Goal: Task Accomplishment & Management: Use online tool/utility

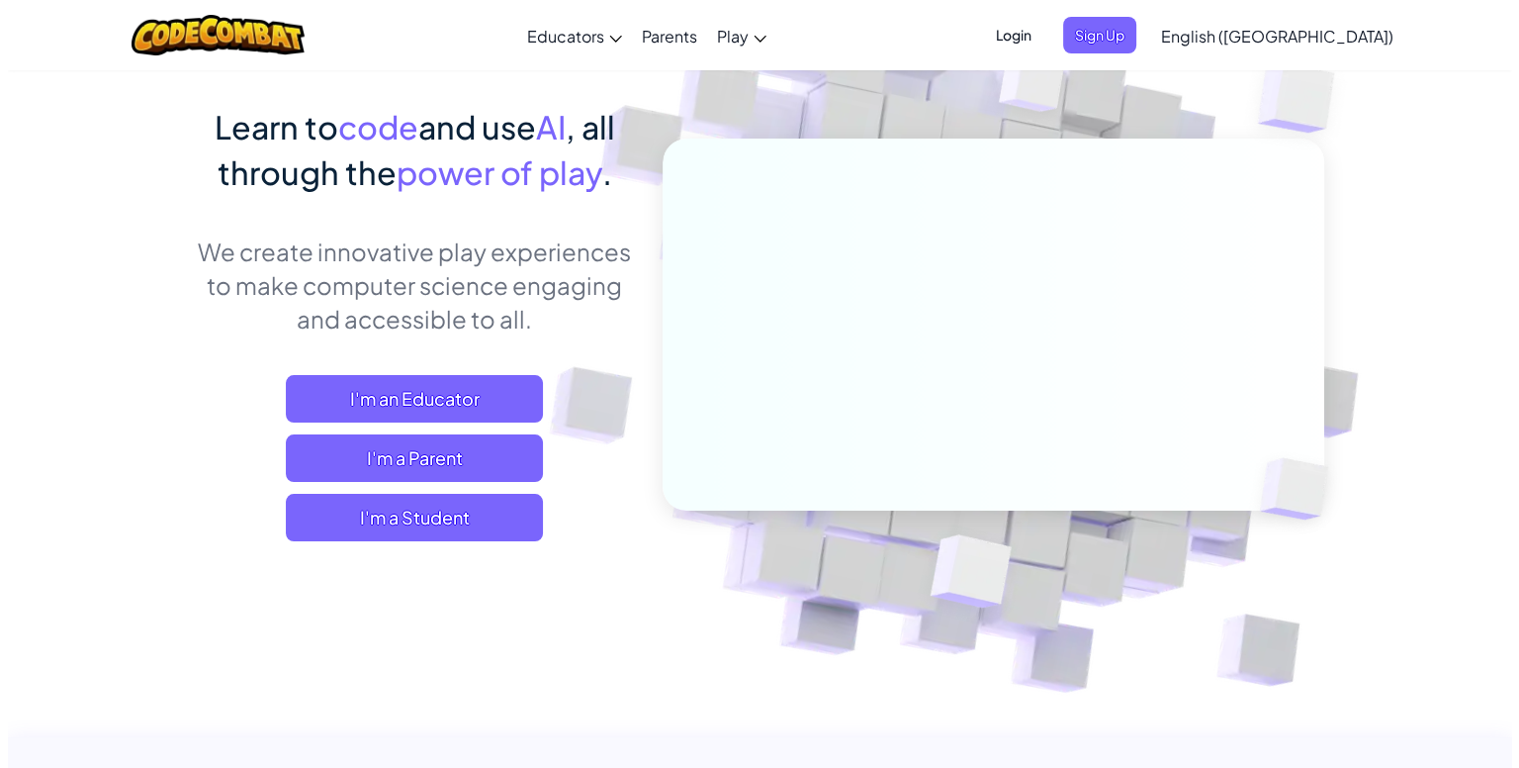
scroll to position [148, 0]
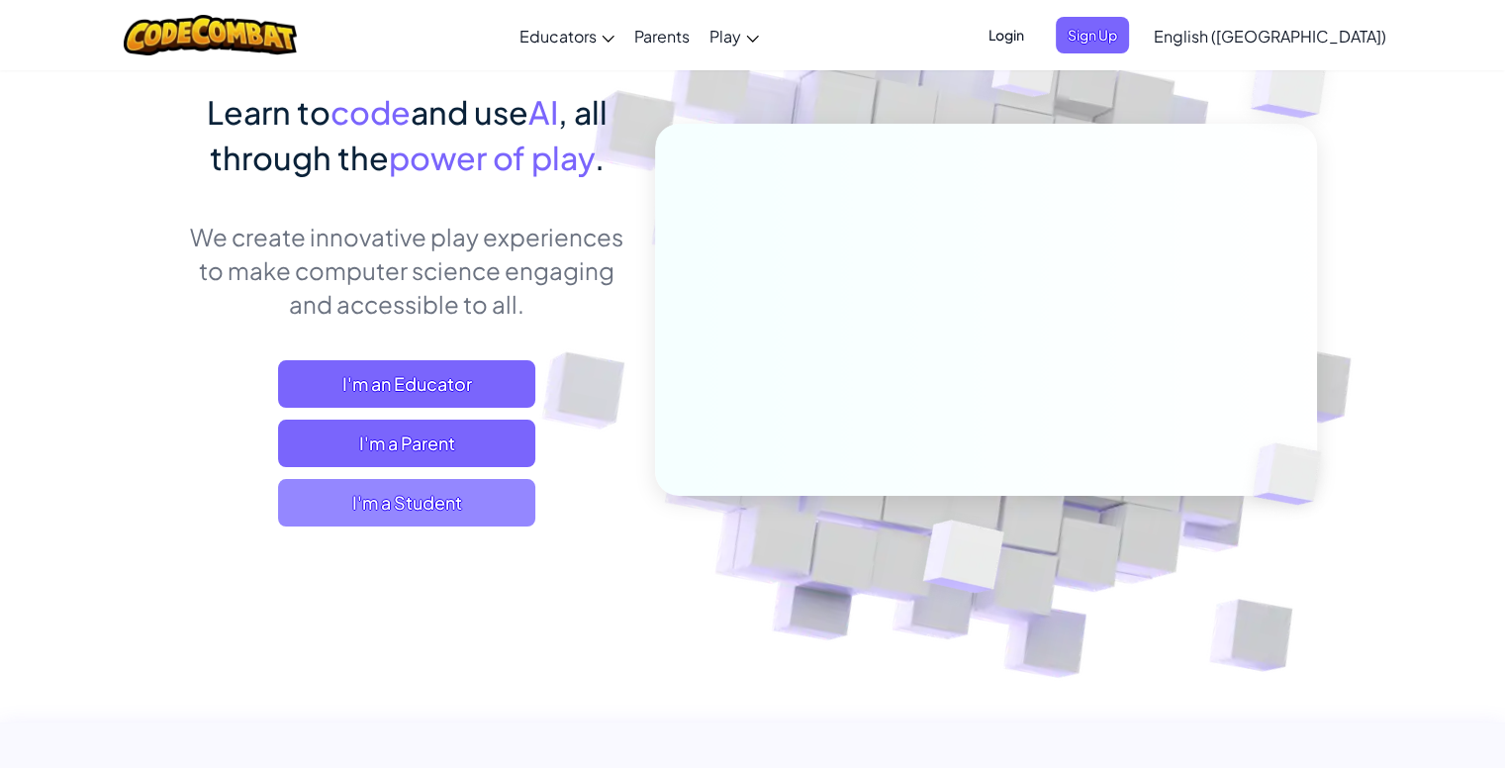
click at [444, 502] on span "I'm a Student" at bounding box center [406, 502] width 257 height 47
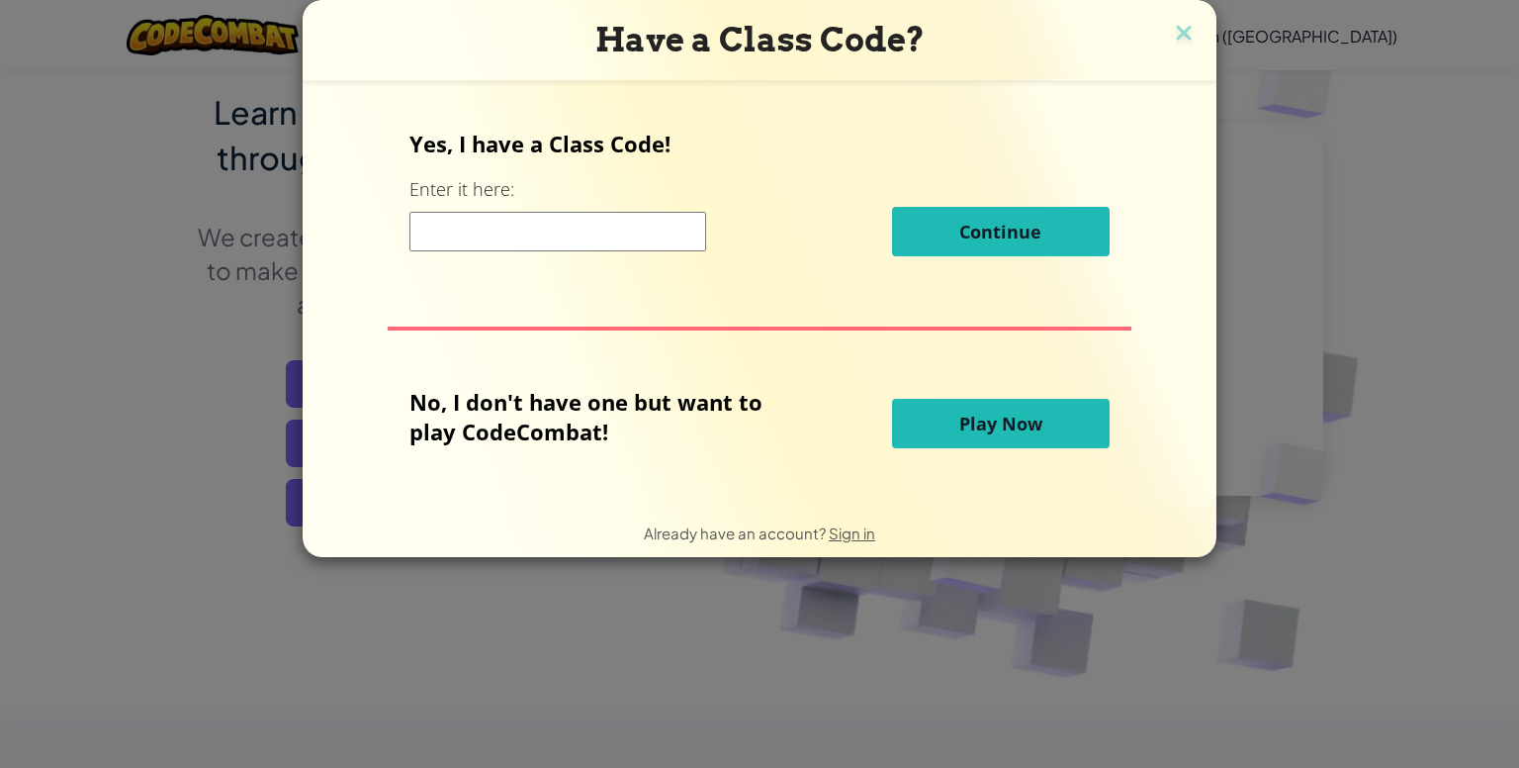
click at [508, 234] on input at bounding box center [558, 232] width 297 height 40
type input "0224"
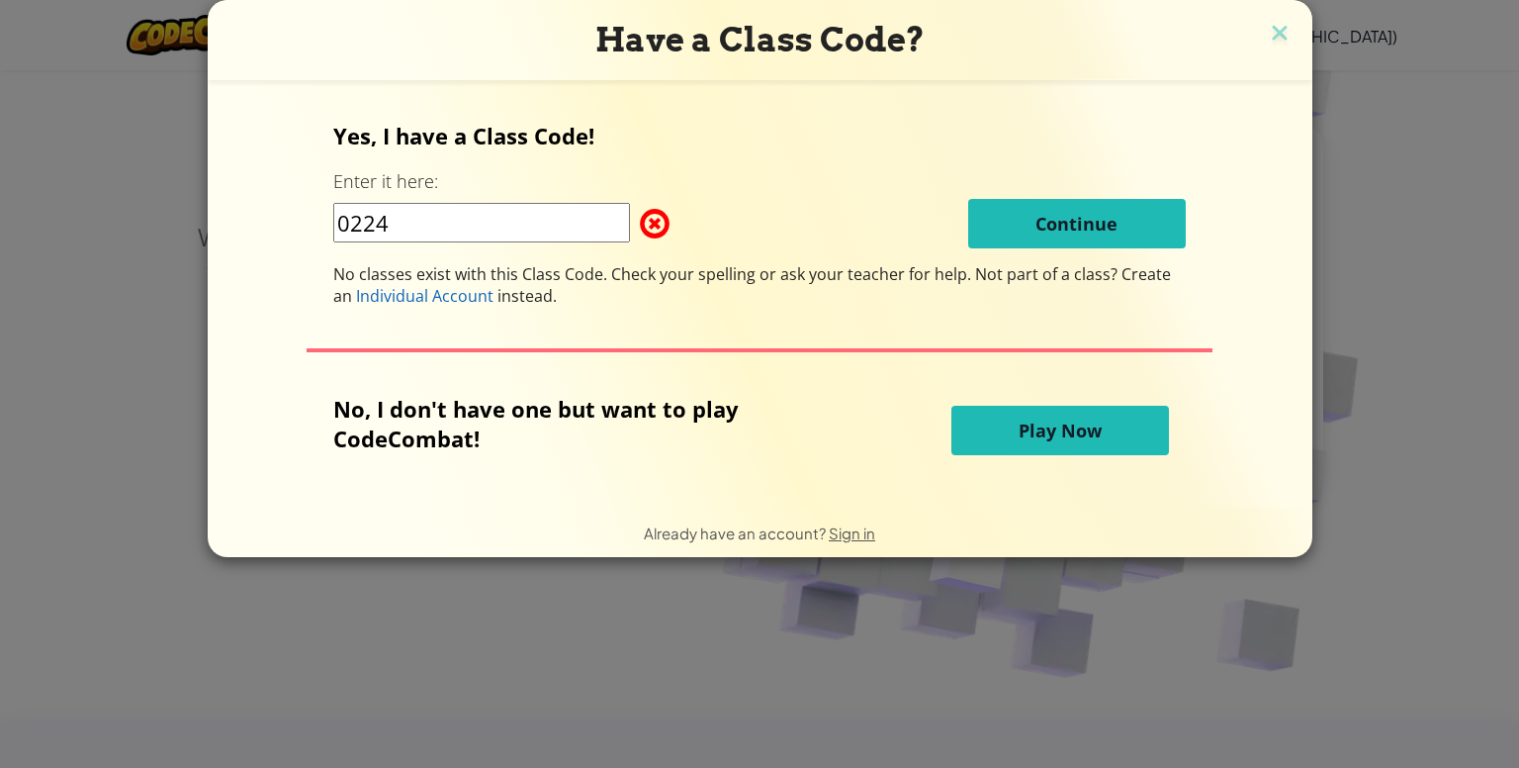
drag, startPoint x: 518, startPoint y: 230, endPoint x: 317, endPoint y: 212, distance: 202.7
click at [317, 212] on div "Yes, I have a Class Code! Enter it here: 0224 Continue No classes exist with th…" at bounding box center [760, 294] width 1065 height 388
click at [1021, 444] on button "Play Now" at bounding box center [1061, 430] width 218 height 49
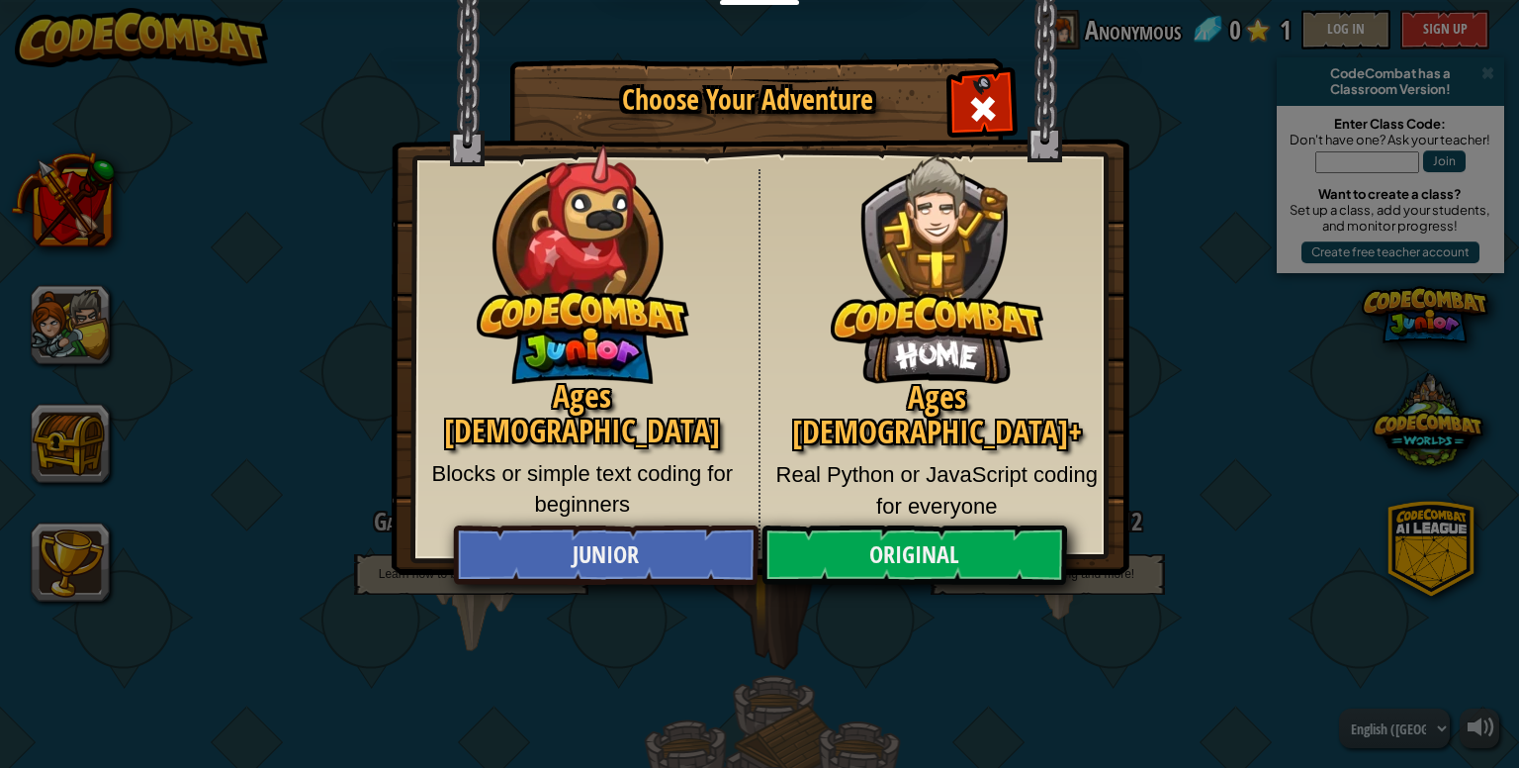
drag, startPoint x: 996, startPoint y: 412, endPoint x: 754, endPoint y: 342, distance: 252.3
click at [754, 2] on body "Educators Create Free Account School & District Solutions Teacher Toolkit Previ…" at bounding box center [759, 1] width 1519 height 2
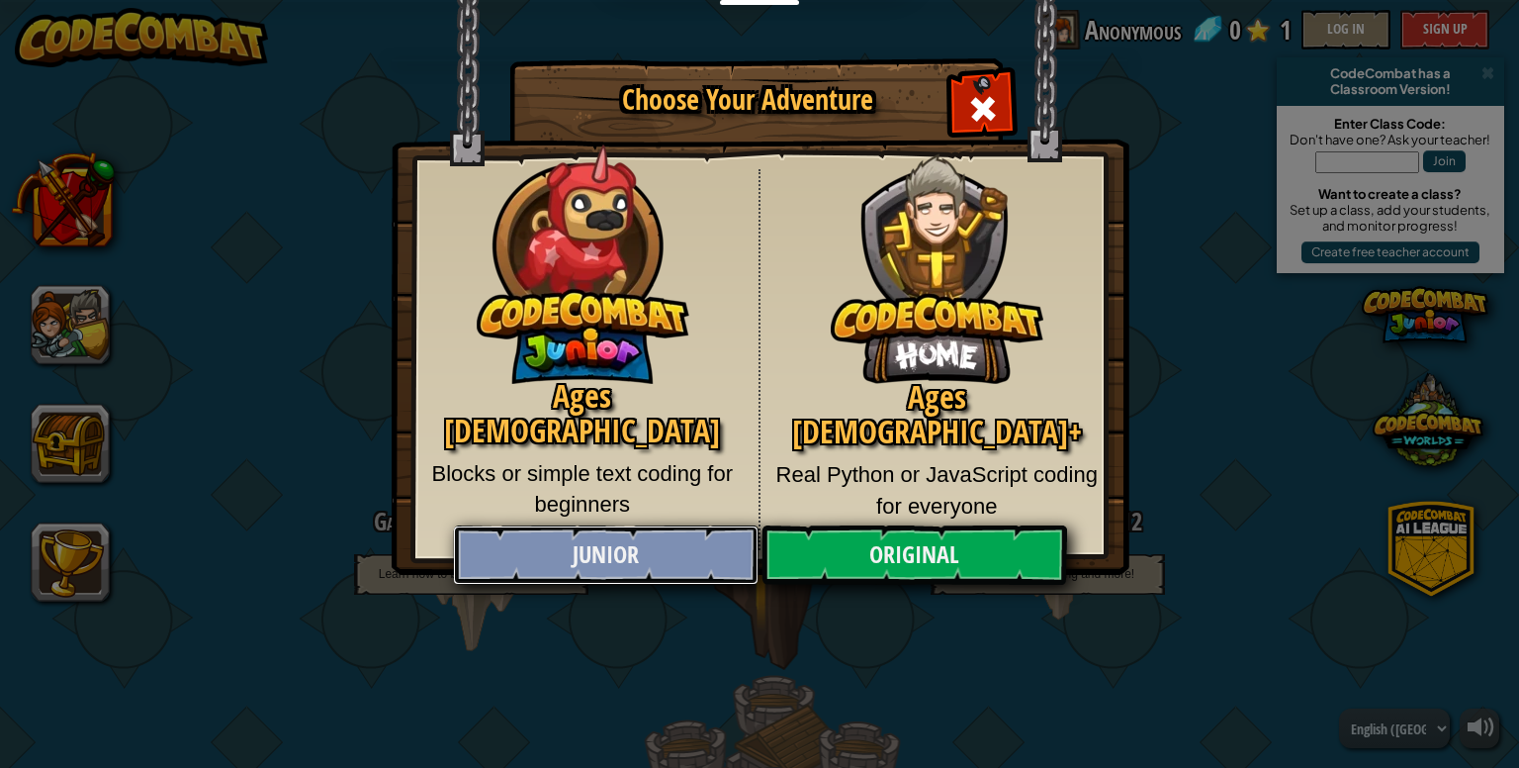
click at [728, 561] on link "Junior" at bounding box center [605, 554] width 305 height 59
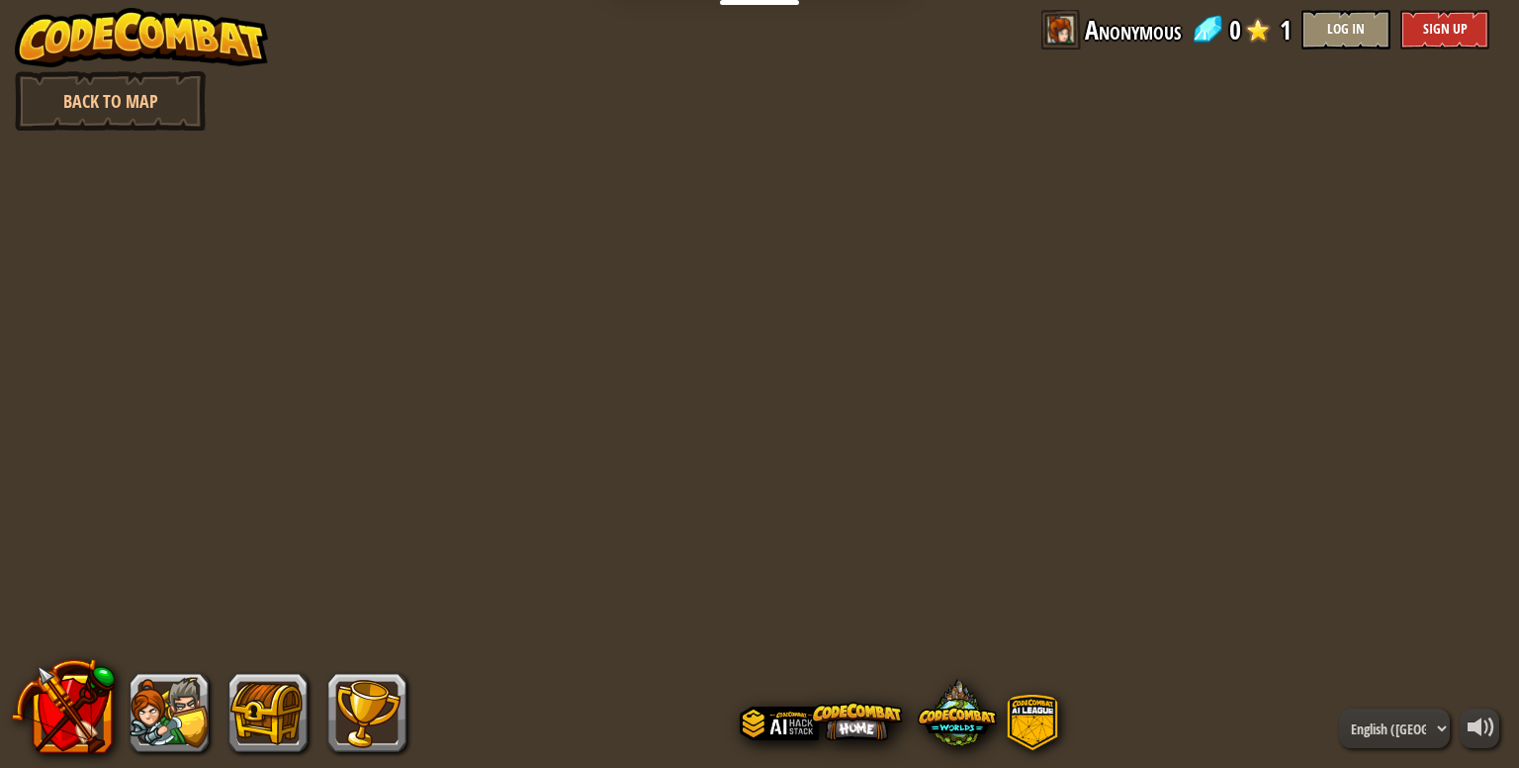
click at [847, 422] on div at bounding box center [760, 384] width 1107 height 768
drag, startPoint x: 847, startPoint y: 422, endPoint x: 1028, endPoint y: 230, distance: 263.8
click at [1028, 230] on div at bounding box center [760, 384] width 1107 height 768
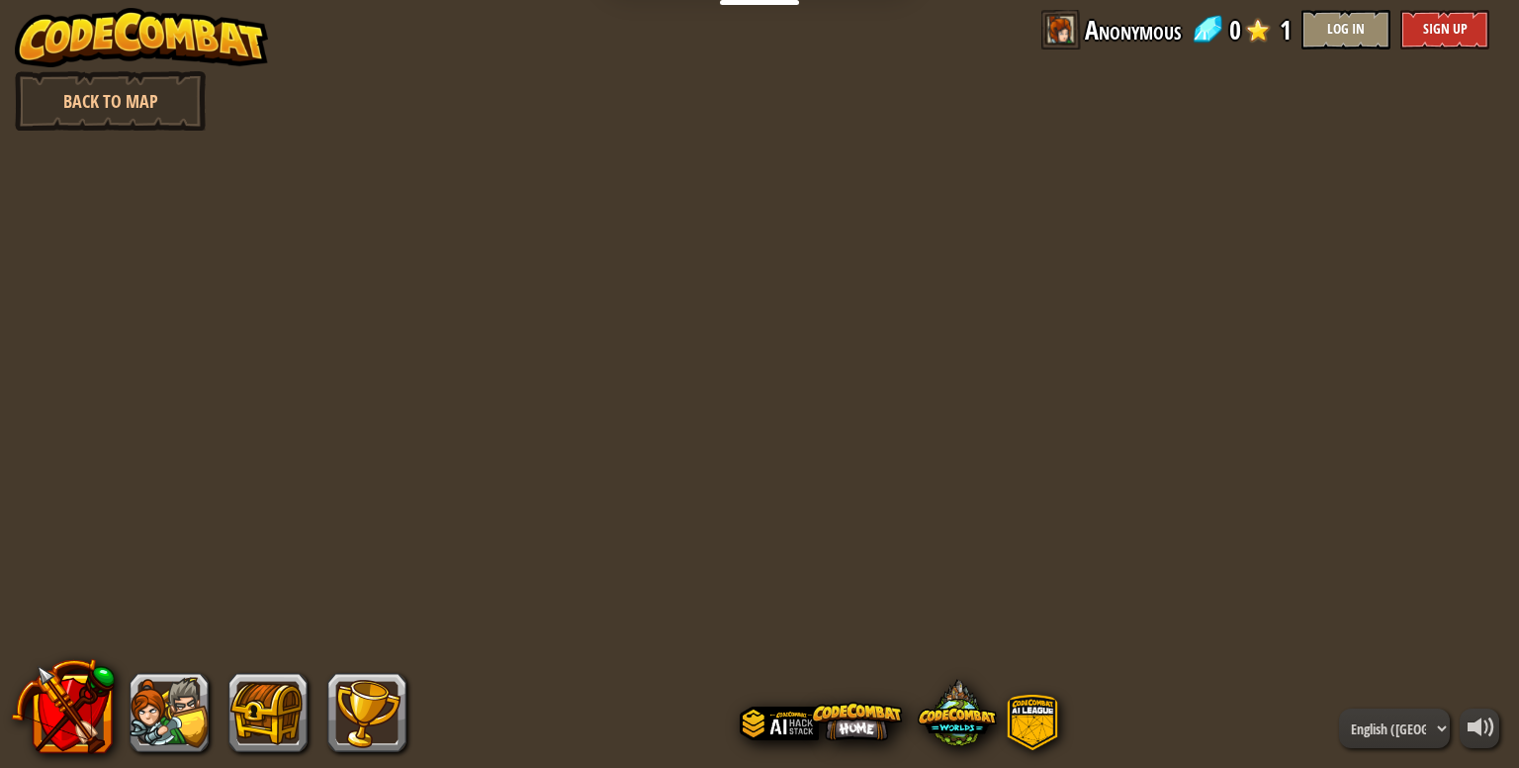
click at [1028, 230] on div at bounding box center [760, 384] width 1107 height 768
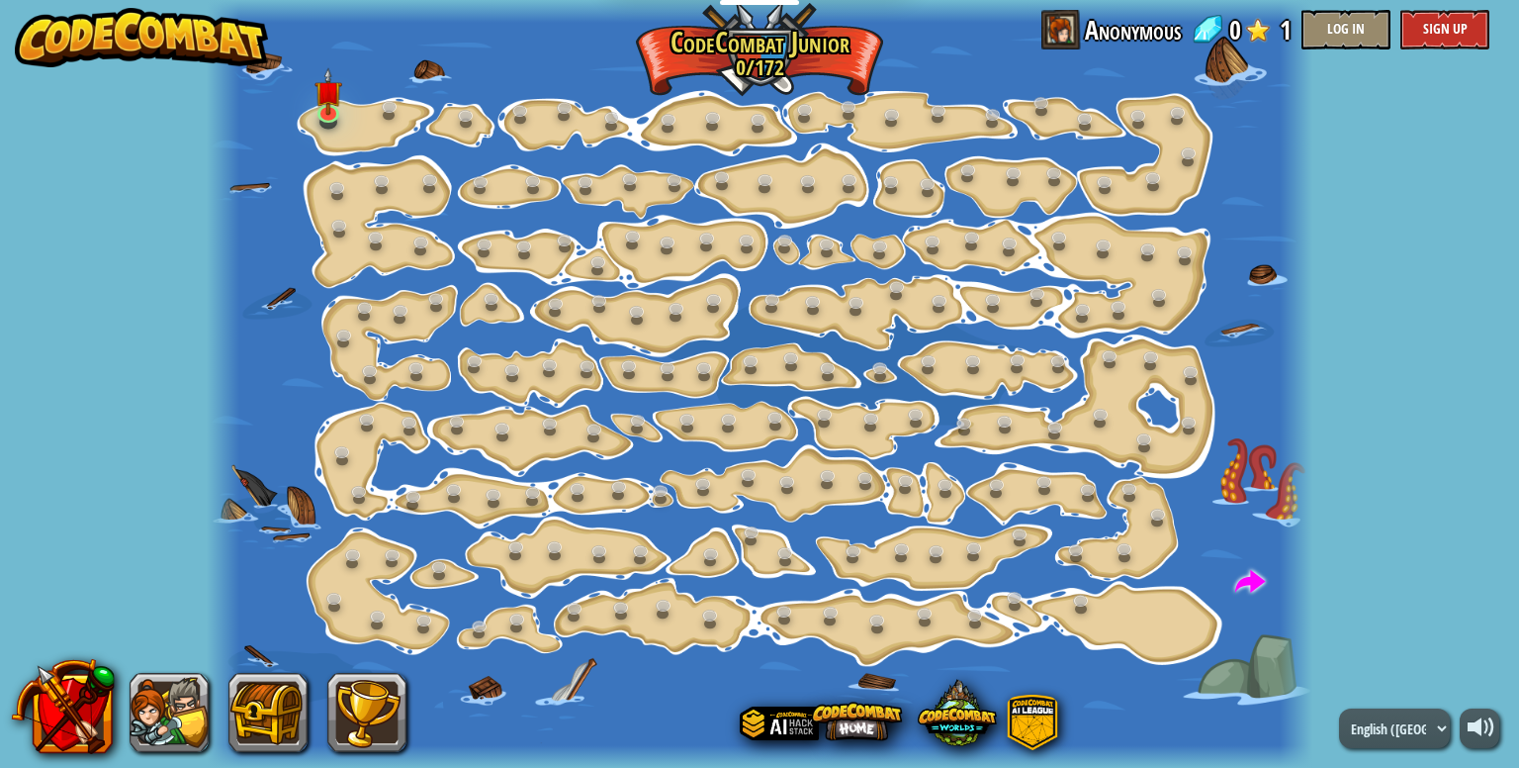
click at [909, 458] on div at bounding box center [760, 384] width 1107 height 768
click at [323, 104] on img at bounding box center [329, 79] width 28 height 63
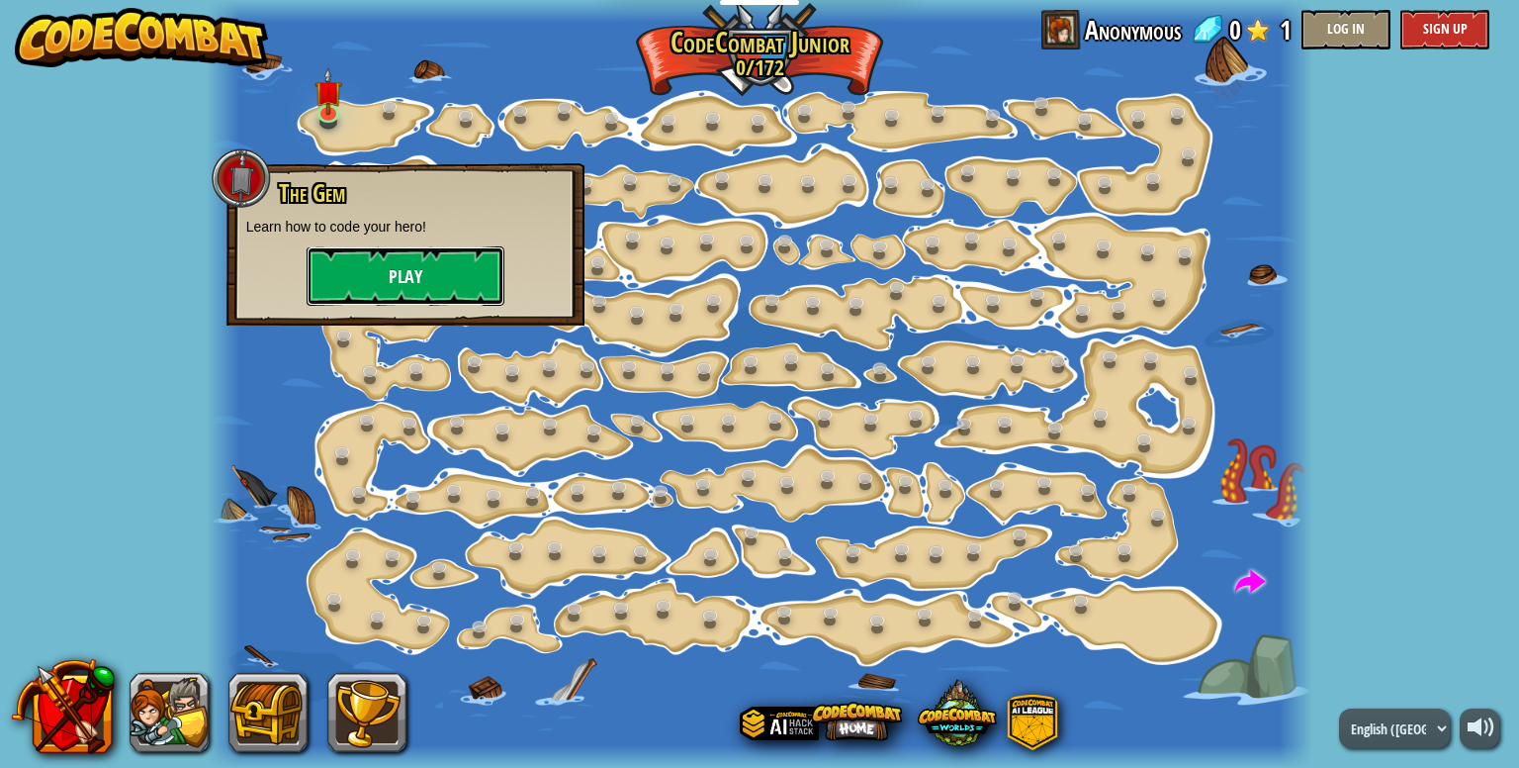
click at [434, 282] on button "Play" at bounding box center [406, 275] width 198 height 59
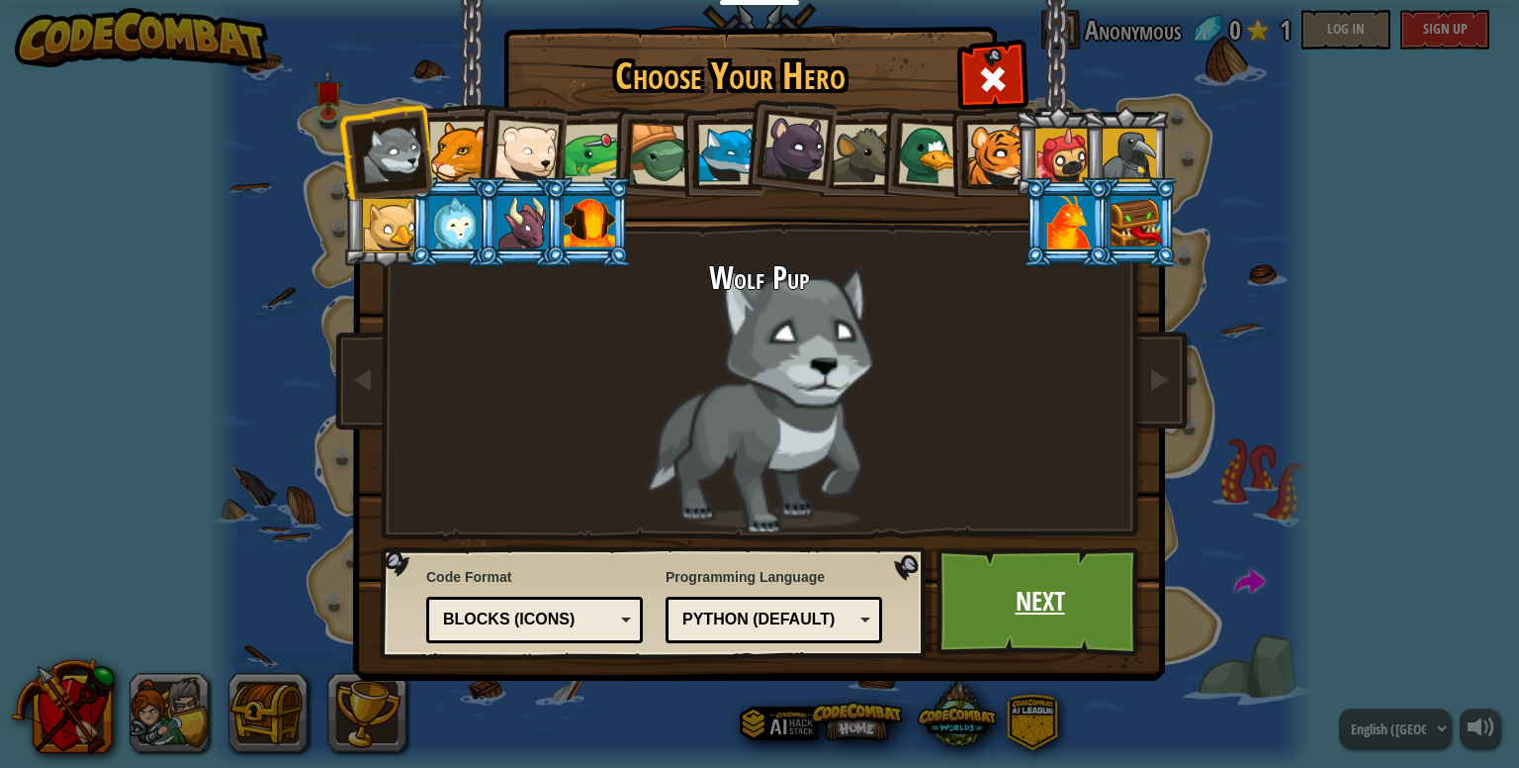
click at [1002, 593] on link "Next" at bounding box center [1040, 601] width 207 height 109
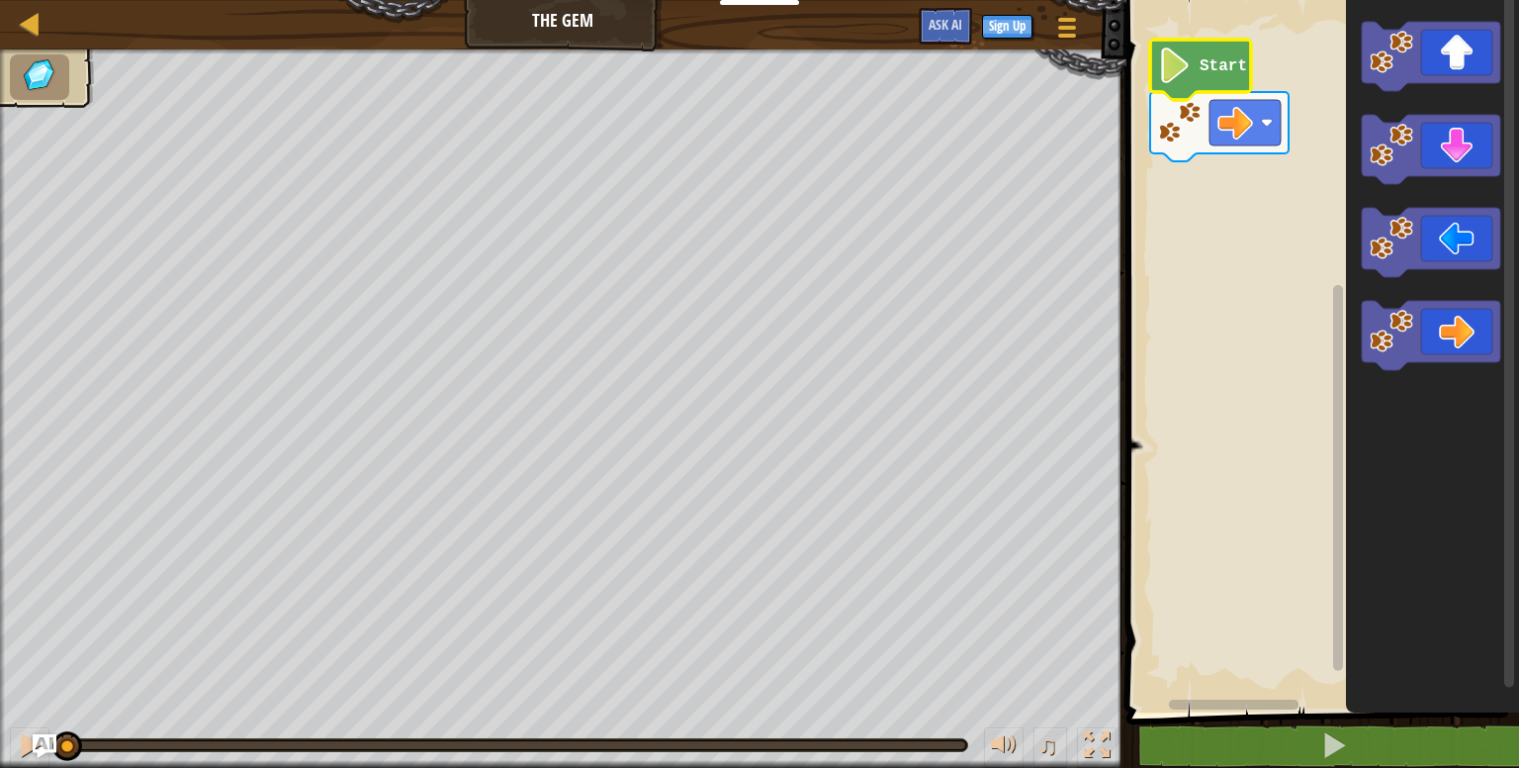
click at [1223, 81] on icon "Blockly Workspace" at bounding box center [1200, 70] width 101 height 60
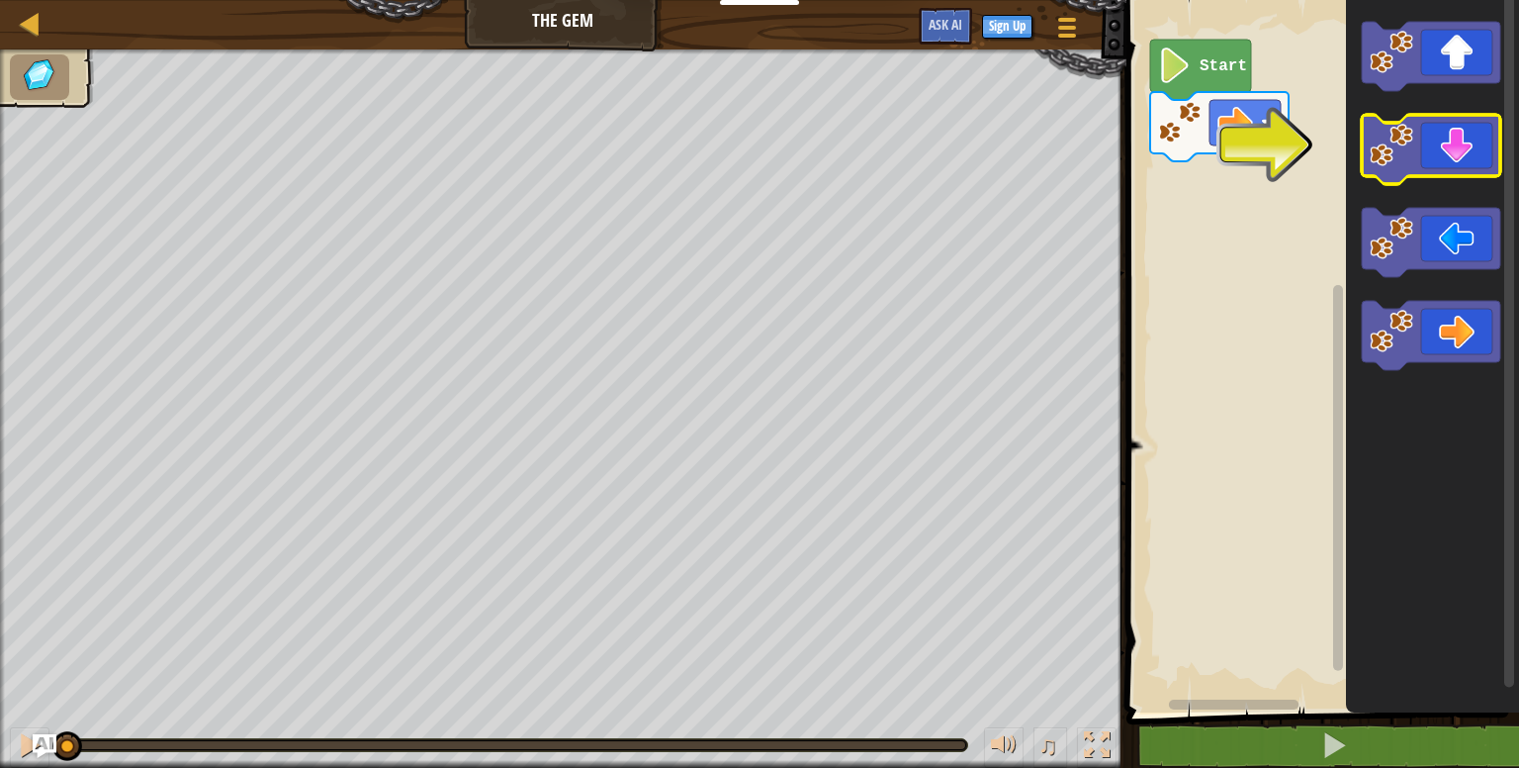
click at [1390, 150] on image "Blockly Workspace" at bounding box center [1392, 146] width 44 height 44
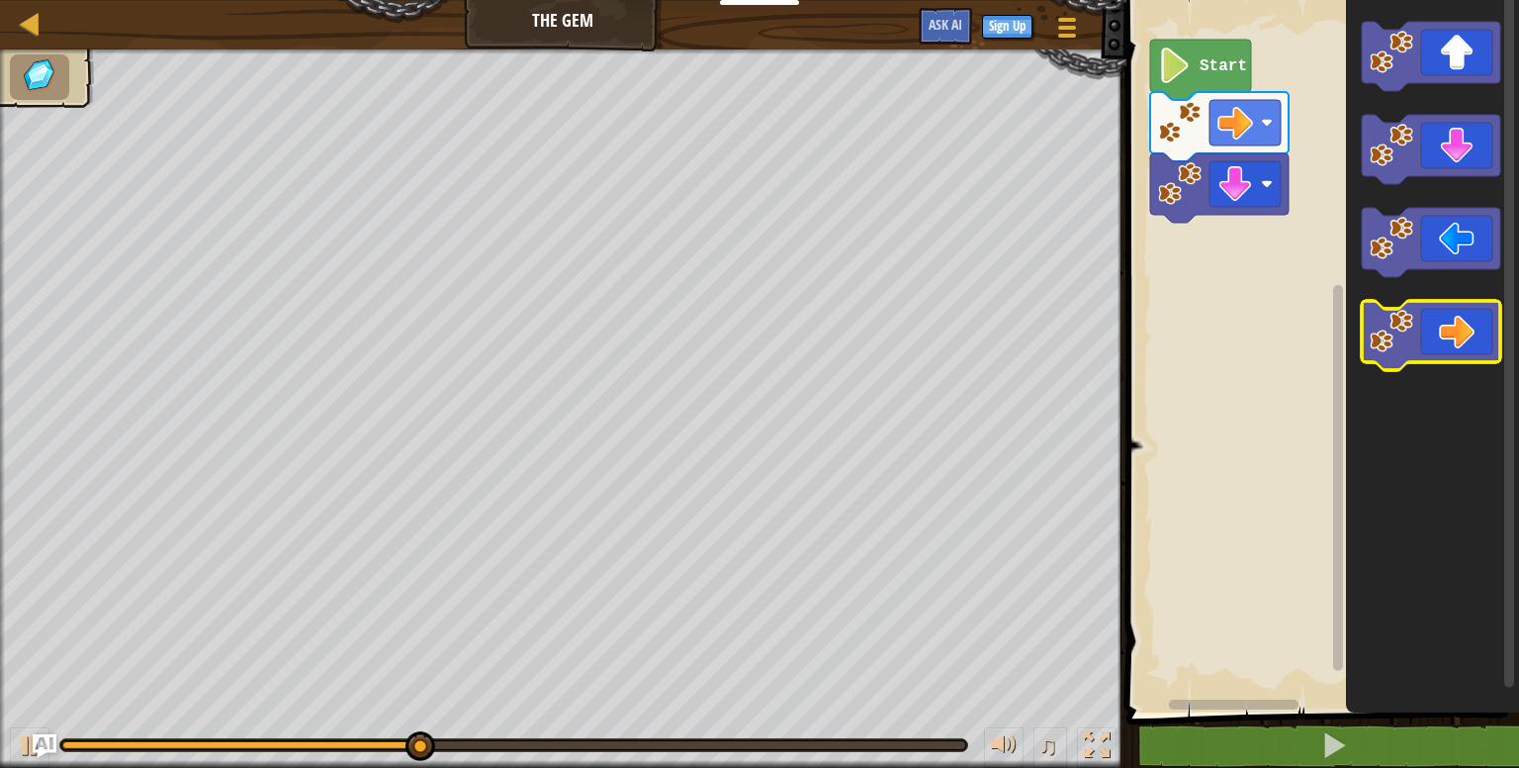
click at [1477, 342] on icon "Blockly Workspace" at bounding box center [1431, 335] width 138 height 69
